Goal: Check status: Check status

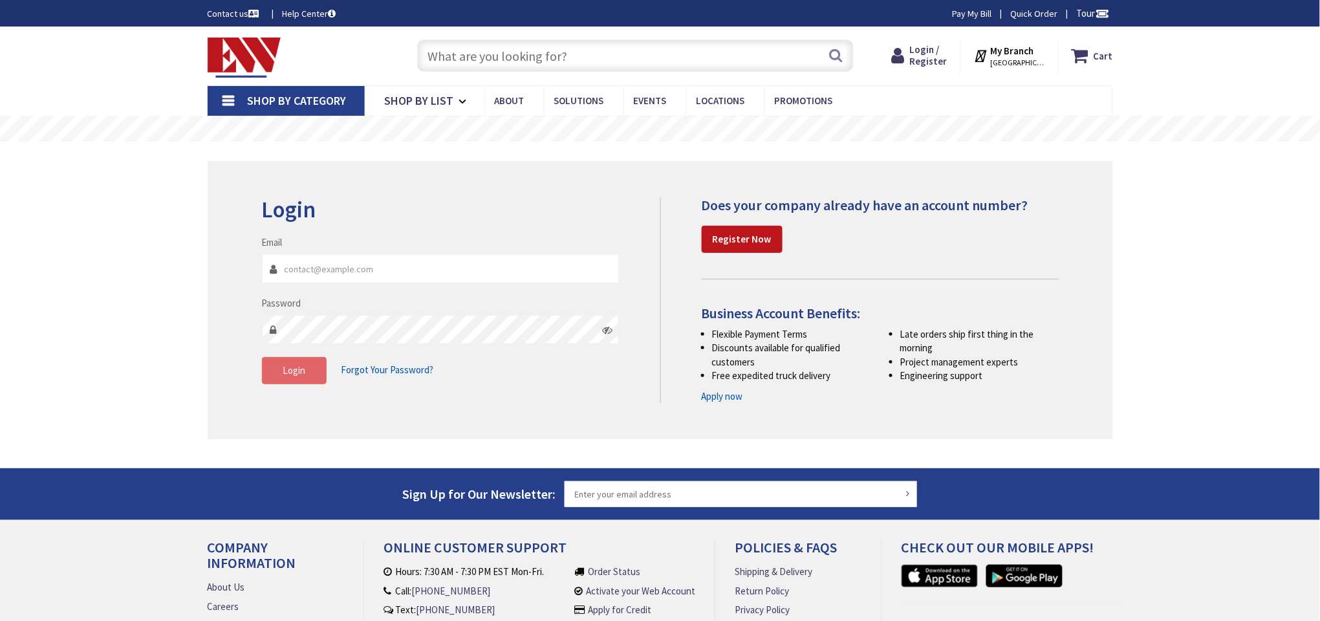
type input "[EMAIL_ADDRESS][DOMAIN_NAME]"
click at [304, 370] on span "Login" at bounding box center [294, 370] width 23 height 12
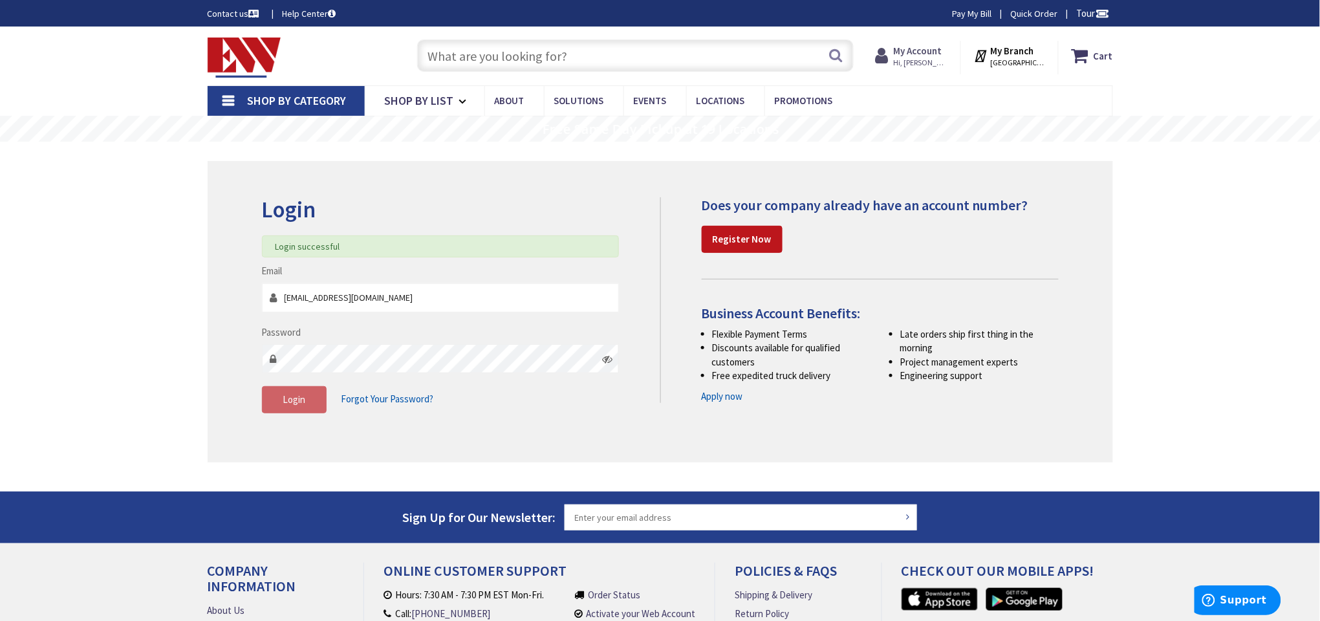
click at [937, 60] on span "Hi, [PERSON_NAME]" at bounding box center [920, 63] width 55 height 10
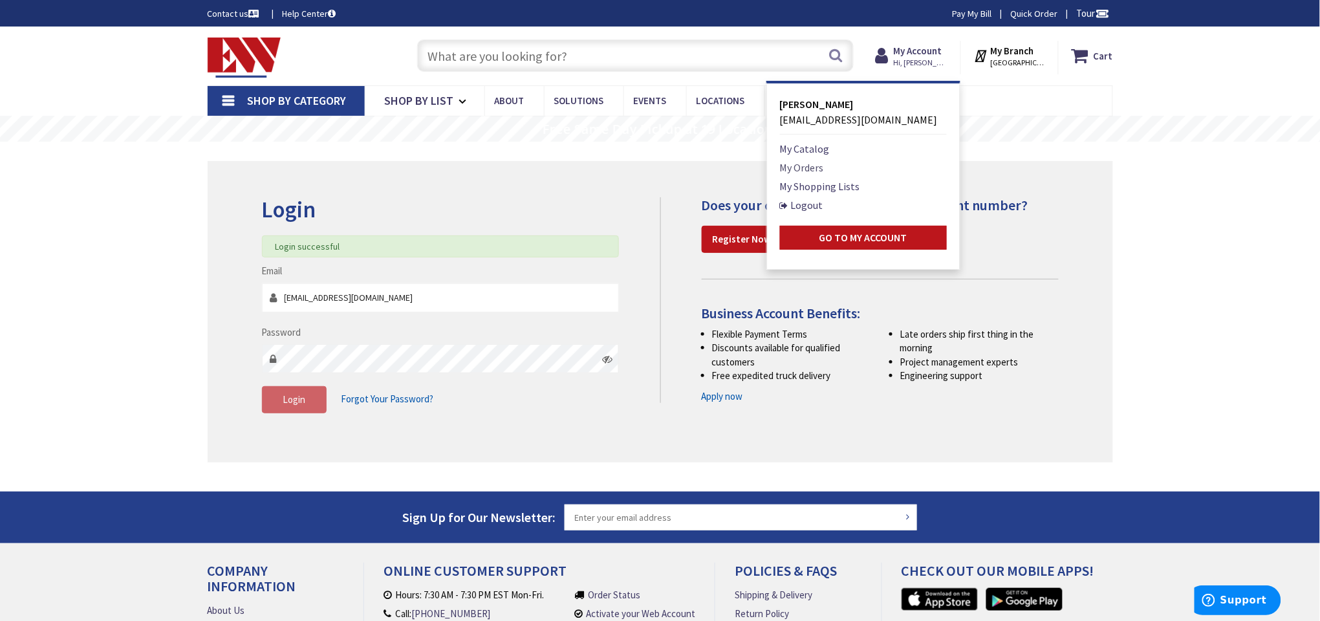
click at [807, 164] on link "My Orders" at bounding box center [802, 168] width 44 height 16
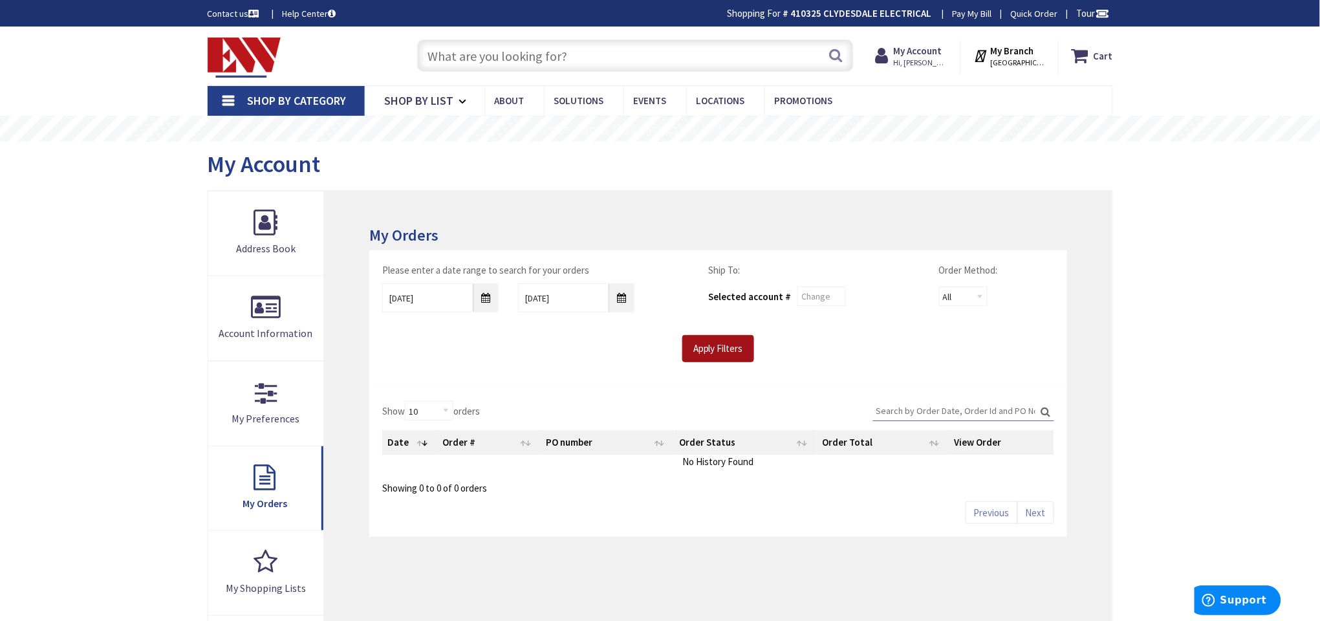
click at [740, 348] on input "Apply Filters" at bounding box center [718, 348] width 72 height 27
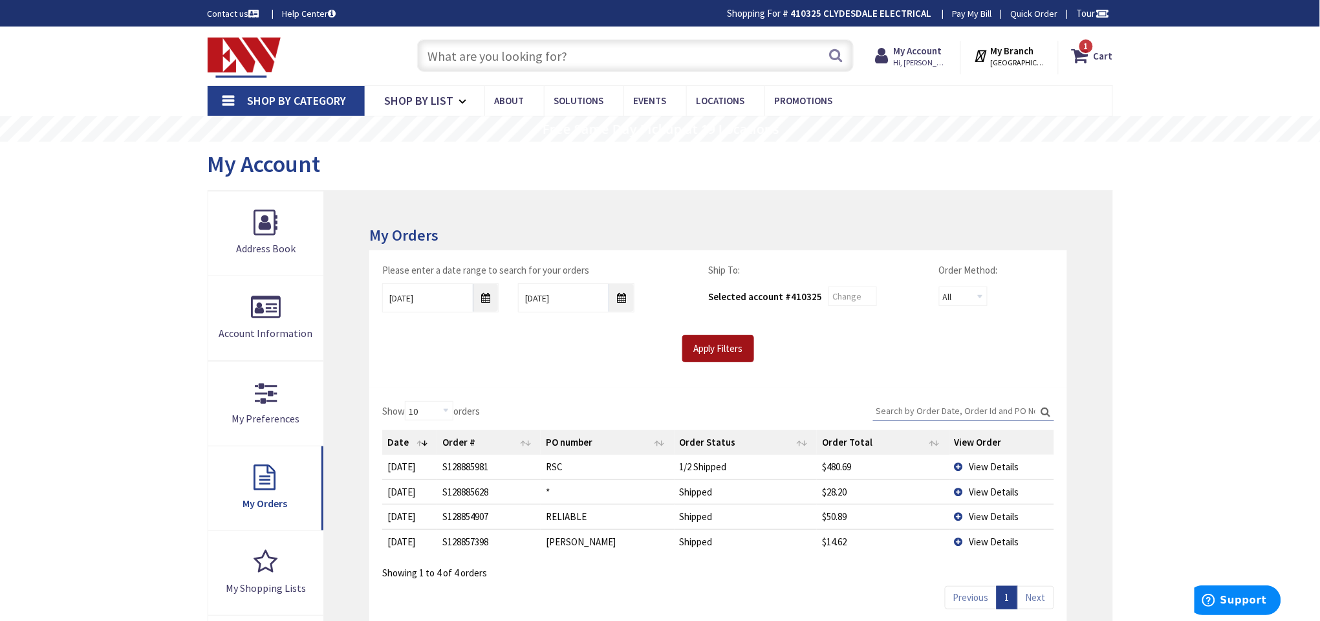
scroll to position [97, 0]
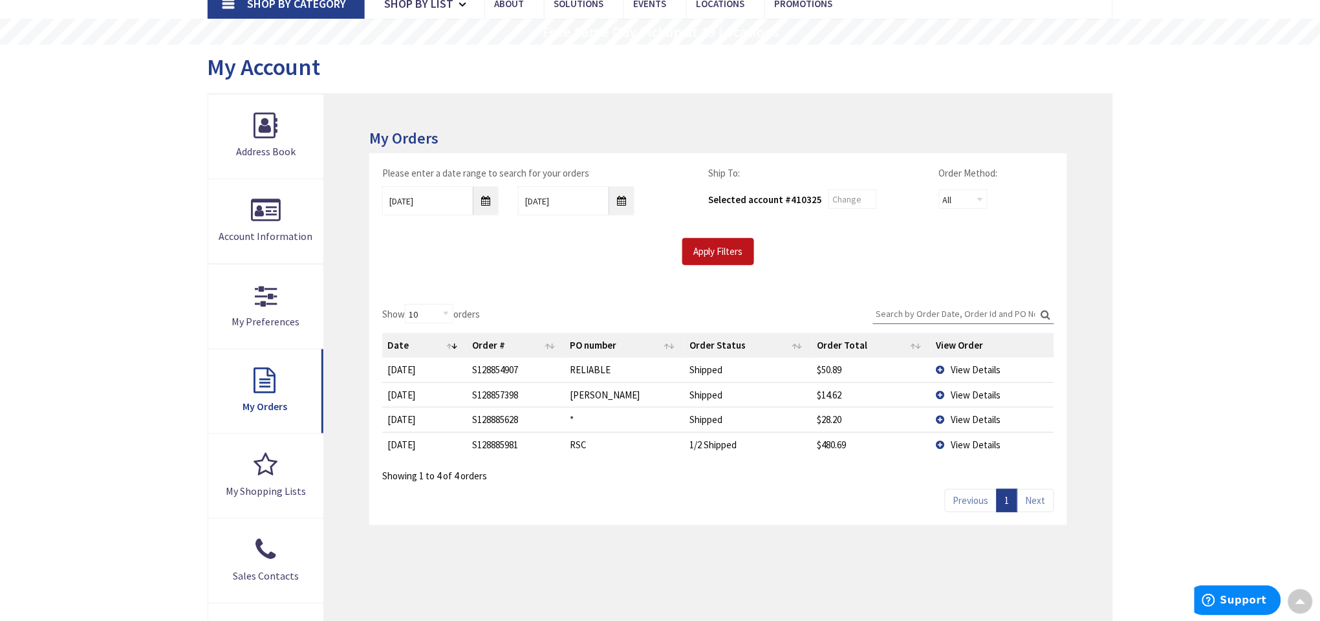
click at [971, 440] on span "View Details" at bounding box center [975, 444] width 50 height 12
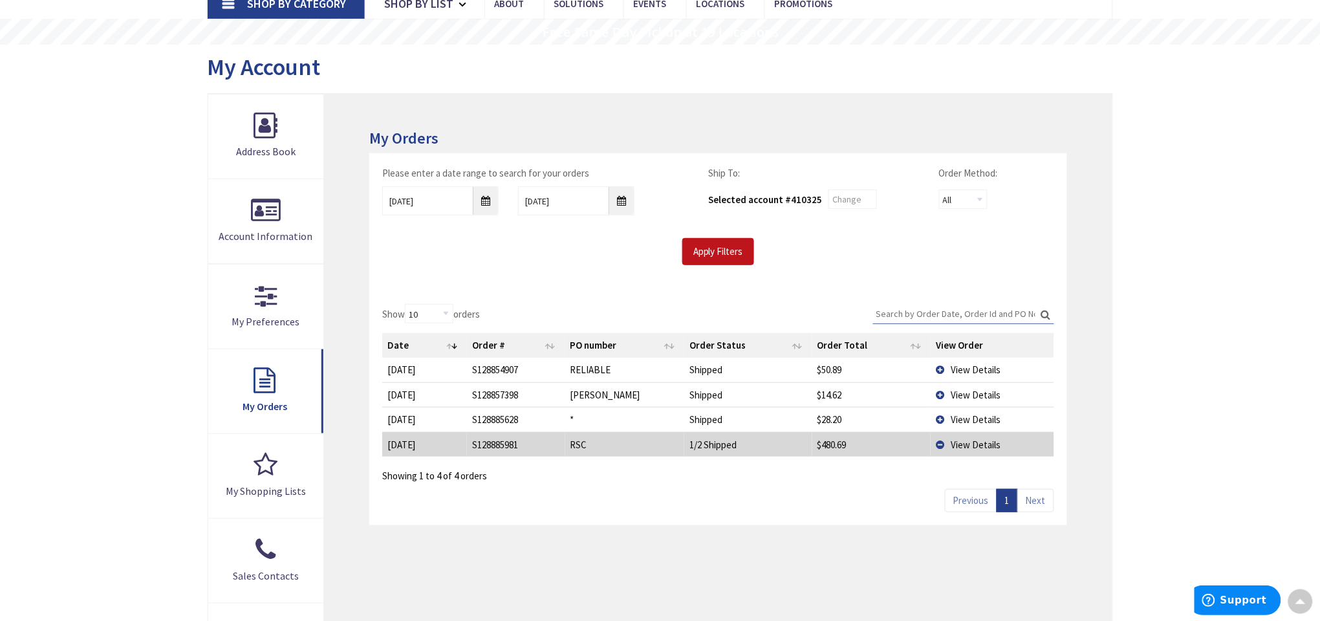
click at [969, 443] on span "View Details" at bounding box center [975, 444] width 50 height 12
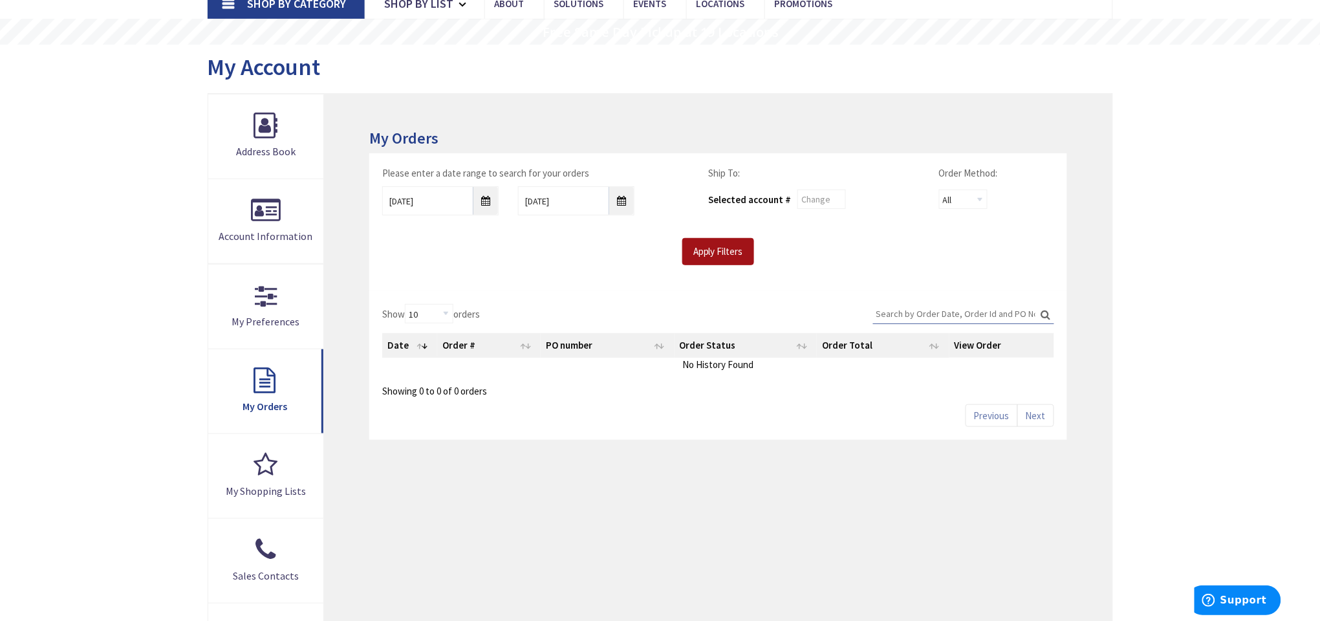
click at [709, 253] on input "Apply Filters" at bounding box center [718, 251] width 72 height 27
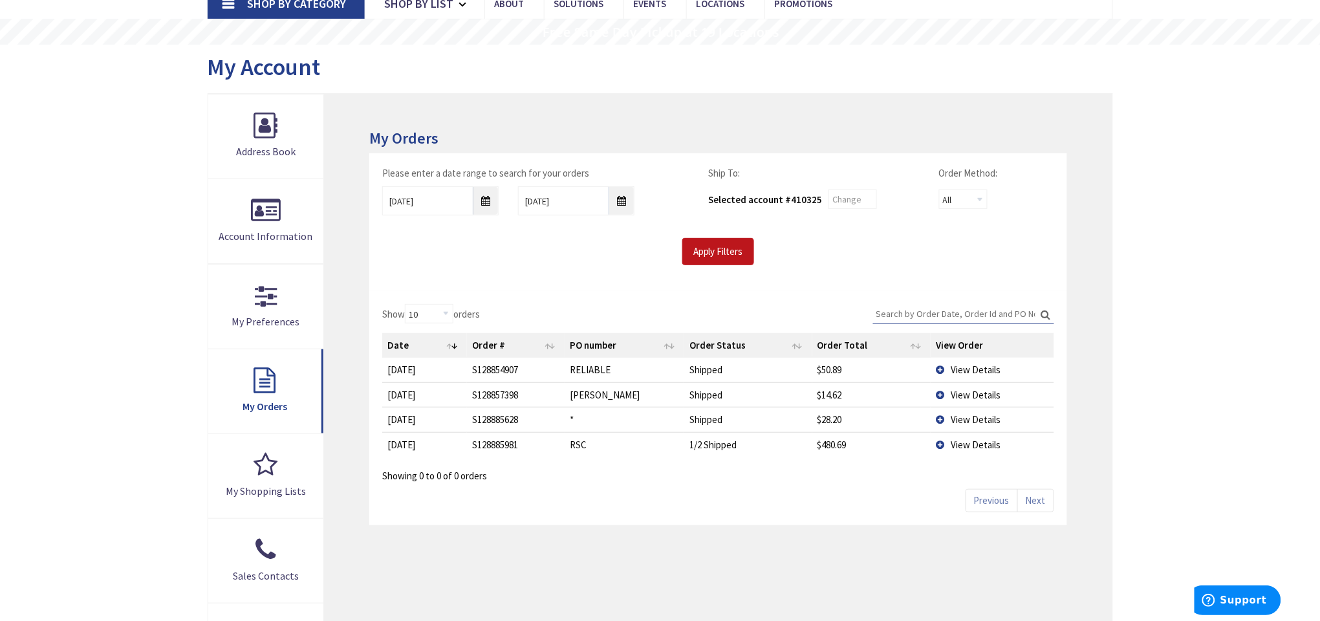
click at [976, 445] on span "View Details" at bounding box center [975, 444] width 50 height 12
click at [969, 440] on span "View Details" at bounding box center [975, 444] width 50 height 12
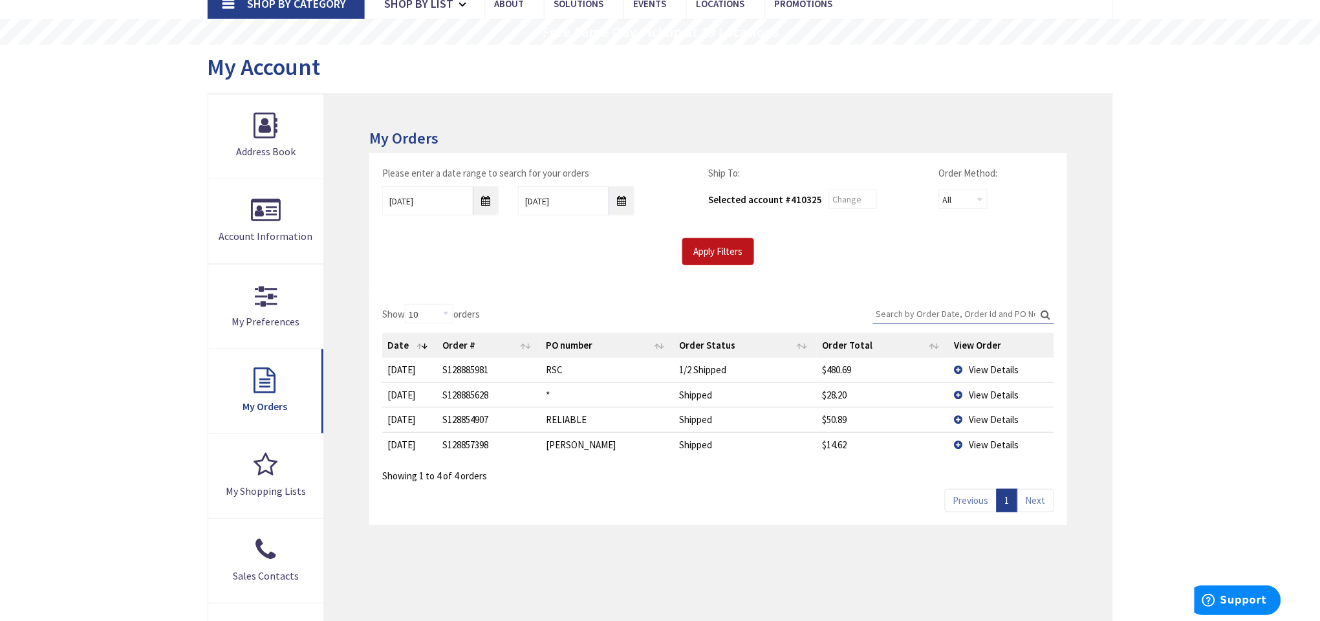
click at [957, 370] on td "View Details" at bounding box center [1001, 370] width 105 height 24
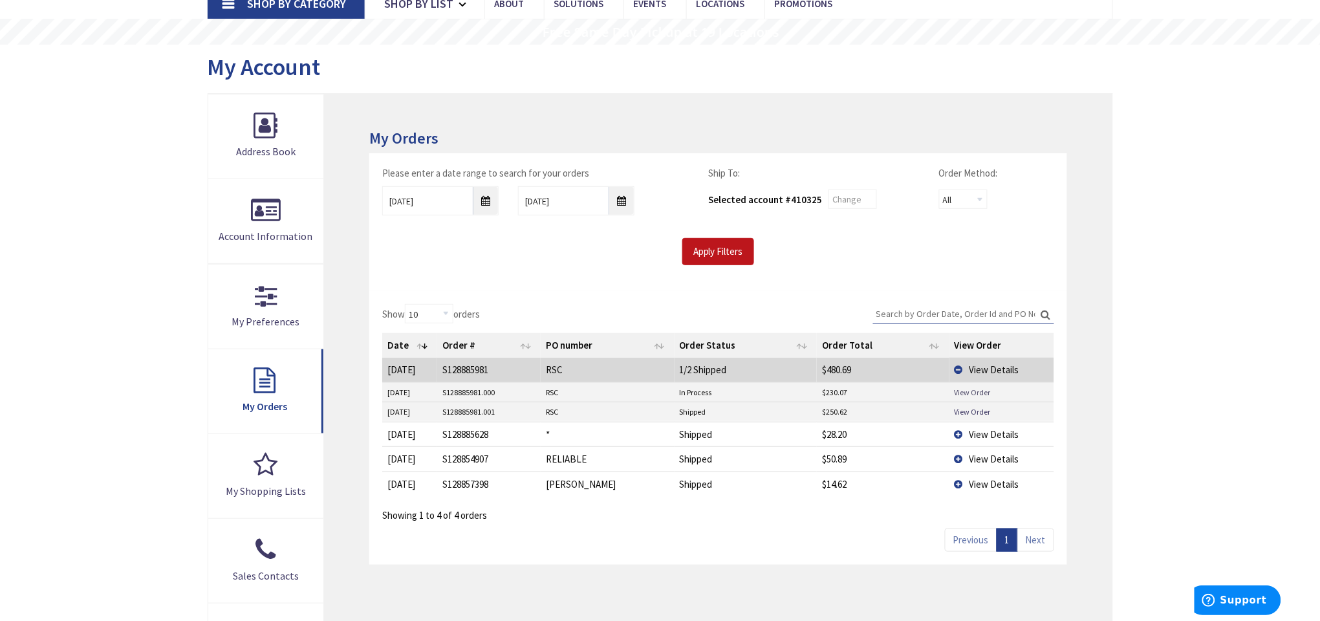
click at [980, 387] on link "View Order" at bounding box center [972, 392] width 36 height 11
click at [971, 388] on link "View Order" at bounding box center [972, 392] width 36 height 11
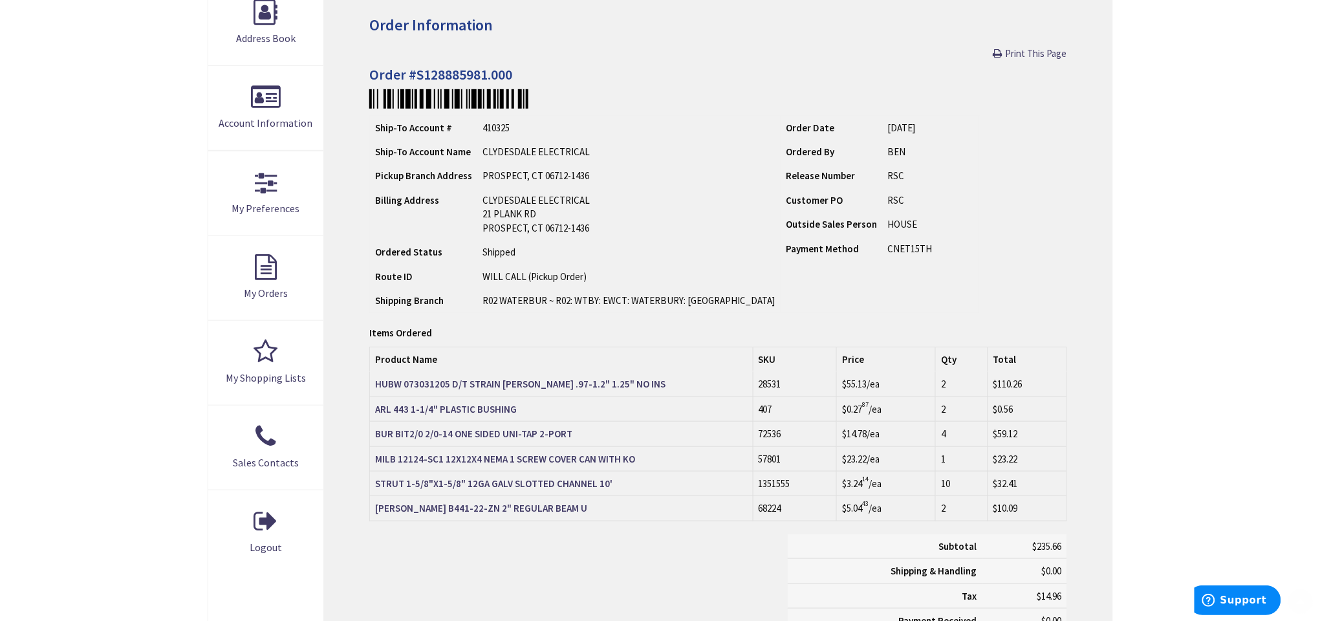
scroll to position [291, 0]
